Goal: Information Seeking & Learning: Learn about a topic

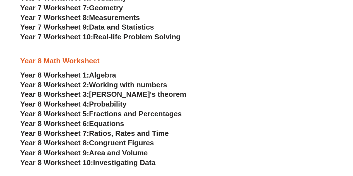
scroll to position [1450, 0]
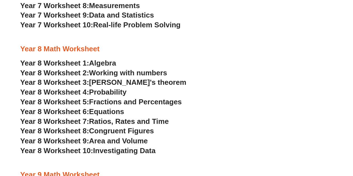
click at [95, 63] on span "Algebra" at bounding box center [102, 63] width 27 height 8
click at [99, 72] on span "Working with numbers" at bounding box center [128, 73] width 78 height 8
click at [94, 83] on span "[PERSON_NAME]'s theorem" at bounding box center [137, 82] width 97 height 8
click at [104, 91] on span "Probability" at bounding box center [107, 92] width 37 height 8
click at [105, 102] on span "Fractions and Percentages" at bounding box center [135, 102] width 93 height 8
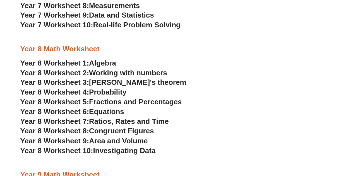
click at [106, 110] on span "Equations" at bounding box center [106, 111] width 35 height 8
click at [89, 123] on span "Year 8 Worksheet 7:" at bounding box center [54, 121] width 69 height 8
click at [113, 130] on span "Congruent Figures" at bounding box center [121, 131] width 65 height 8
click at [107, 142] on span "Area and Volume" at bounding box center [118, 140] width 59 height 8
click at [100, 148] on span "Investigating Data" at bounding box center [124, 150] width 62 height 8
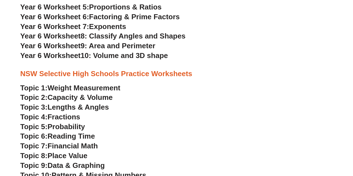
scroll to position [1143, 0]
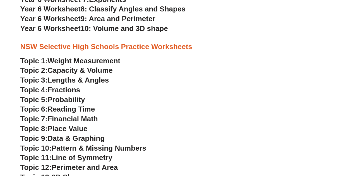
click at [107, 59] on span "Weight Measurement" at bounding box center [83, 61] width 73 height 8
click at [88, 69] on span "Capacity & Volume" at bounding box center [79, 70] width 65 height 8
click at [68, 81] on span "Lengths & Angles" at bounding box center [77, 80] width 61 height 8
click at [59, 91] on span "Fractions" at bounding box center [63, 90] width 33 height 8
click at [72, 101] on span "Probability" at bounding box center [65, 99] width 37 height 8
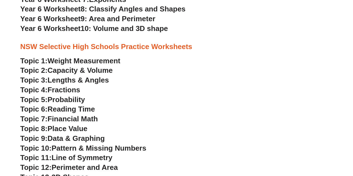
click at [57, 110] on span "Reading Time" at bounding box center [70, 109] width 47 height 8
click at [68, 119] on span "Financial Math" at bounding box center [72, 119] width 50 height 8
click at [75, 127] on span "Place Value" at bounding box center [67, 128] width 40 height 8
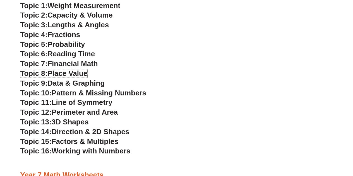
scroll to position [1199, 0]
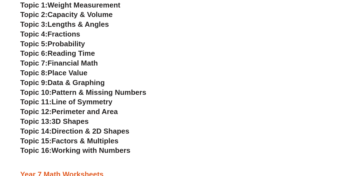
click at [78, 83] on span "Data & Graphing" at bounding box center [75, 82] width 57 height 8
click at [49, 92] on span "Topic 10:" at bounding box center [35, 92] width 31 height 8
click at [75, 102] on span "Line of Symmetry" at bounding box center [82, 102] width 61 height 8
click at [77, 110] on span "Perimeter and Area" at bounding box center [85, 111] width 66 height 8
click at [60, 120] on span "3D Shapes" at bounding box center [70, 121] width 37 height 8
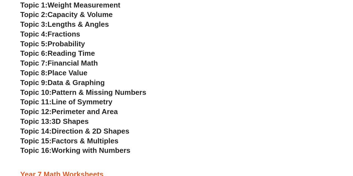
click at [74, 130] on span "Direction & 2D Shapes" at bounding box center [91, 131] width 78 height 8
click at [62, 139] on span "Factors & Multiples" at bounding box center [85, 141] width 67 height 8
click at [91, 149] on span "Working with Numbers" at bounding box center [91, 150] width 79 height 8
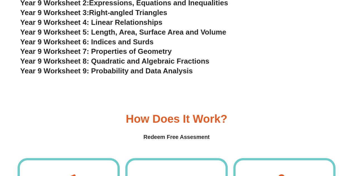
scroll to position [1505, 0]
